Goal: Information Seeking & Learning: Learn about a topic

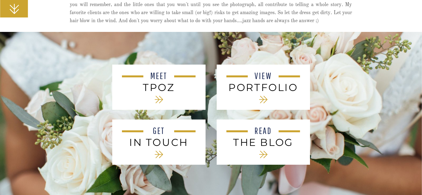
scroll to position [213, 0]
click at [257, 85] on h2 "PORTFOLIO" at bounding box center [263, 86] width 75 height 11
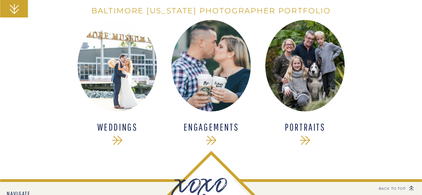
scroll to position [138, 0]
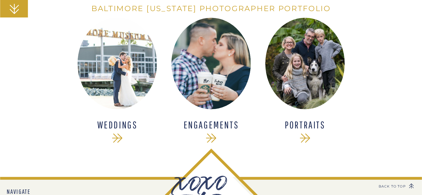
click at [128, 82] on div at bounding box center [118, 64] width 80 height 92
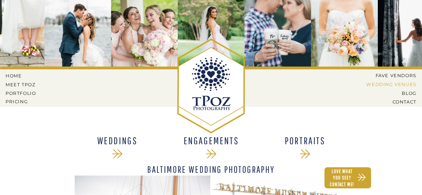
click at [392, 84] on nav "Wedding Venues" at bounding box center [387, 84] width 59 height 5
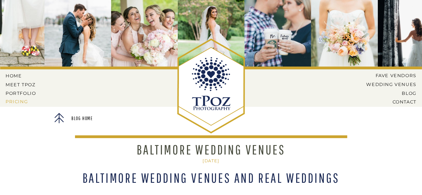
click at [16, 101] on nav "Pricing" at bounding box center [22, 101] width 32 height 5
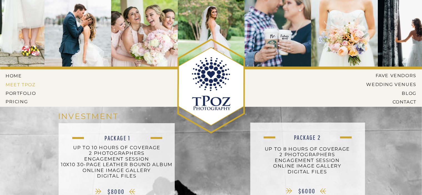
click at [19, 86] on nav "MEET tPoz" at bounding box center [21, 84] width 30 height 5
